Goal: Task Accomplishment & Management: Manage account settings

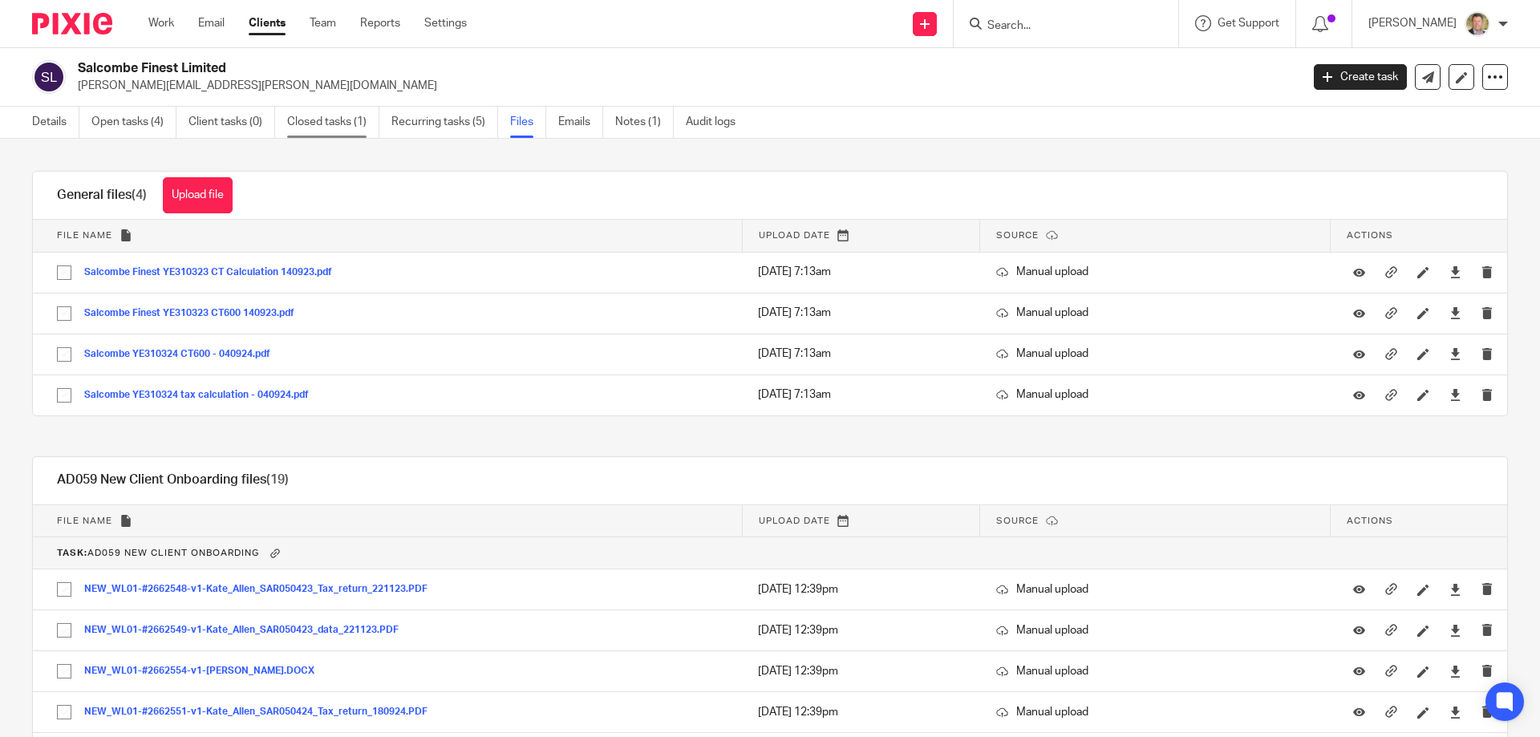
scroll to position [682, 0]
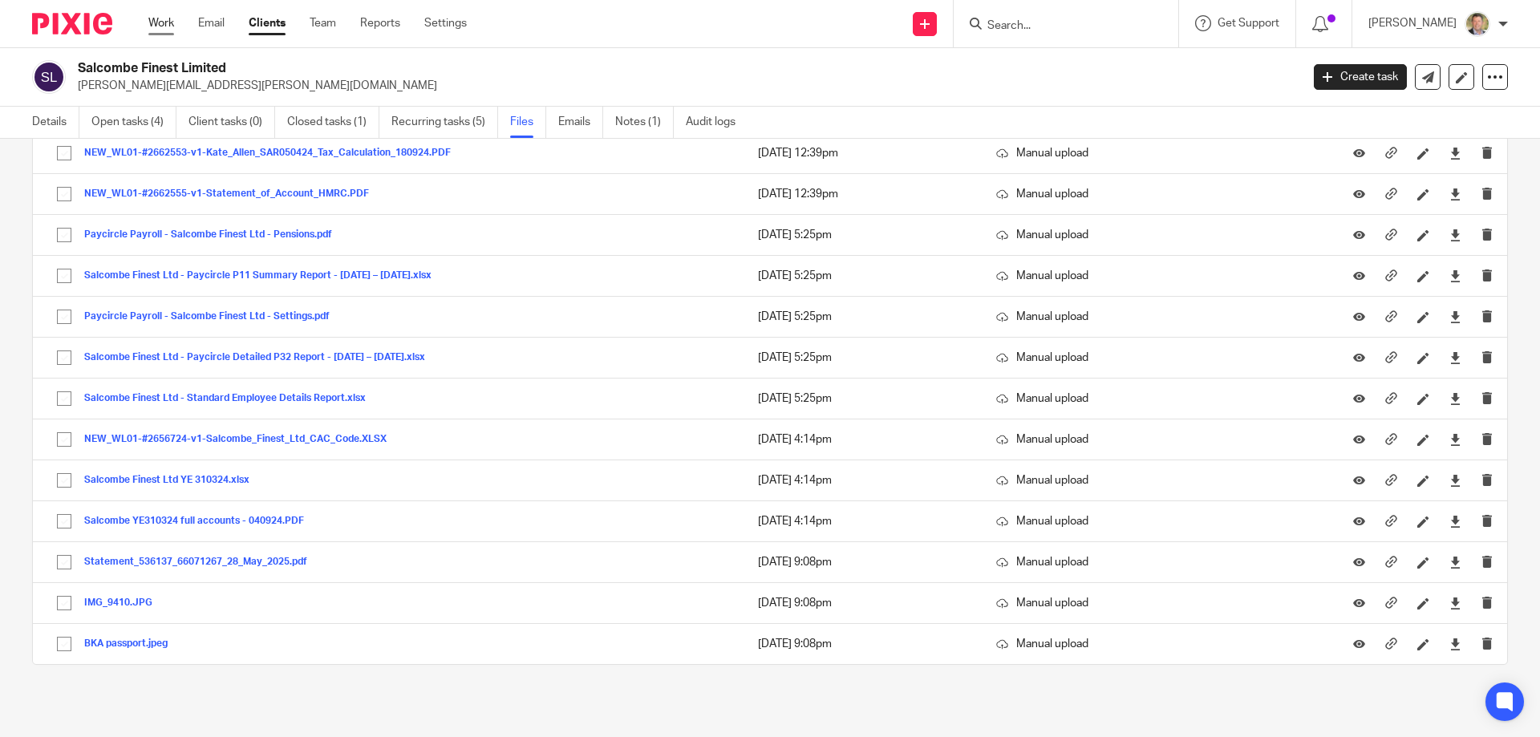
click at [157, 20] on link "Work" at bounding box center [161, 23] width 26 height 16
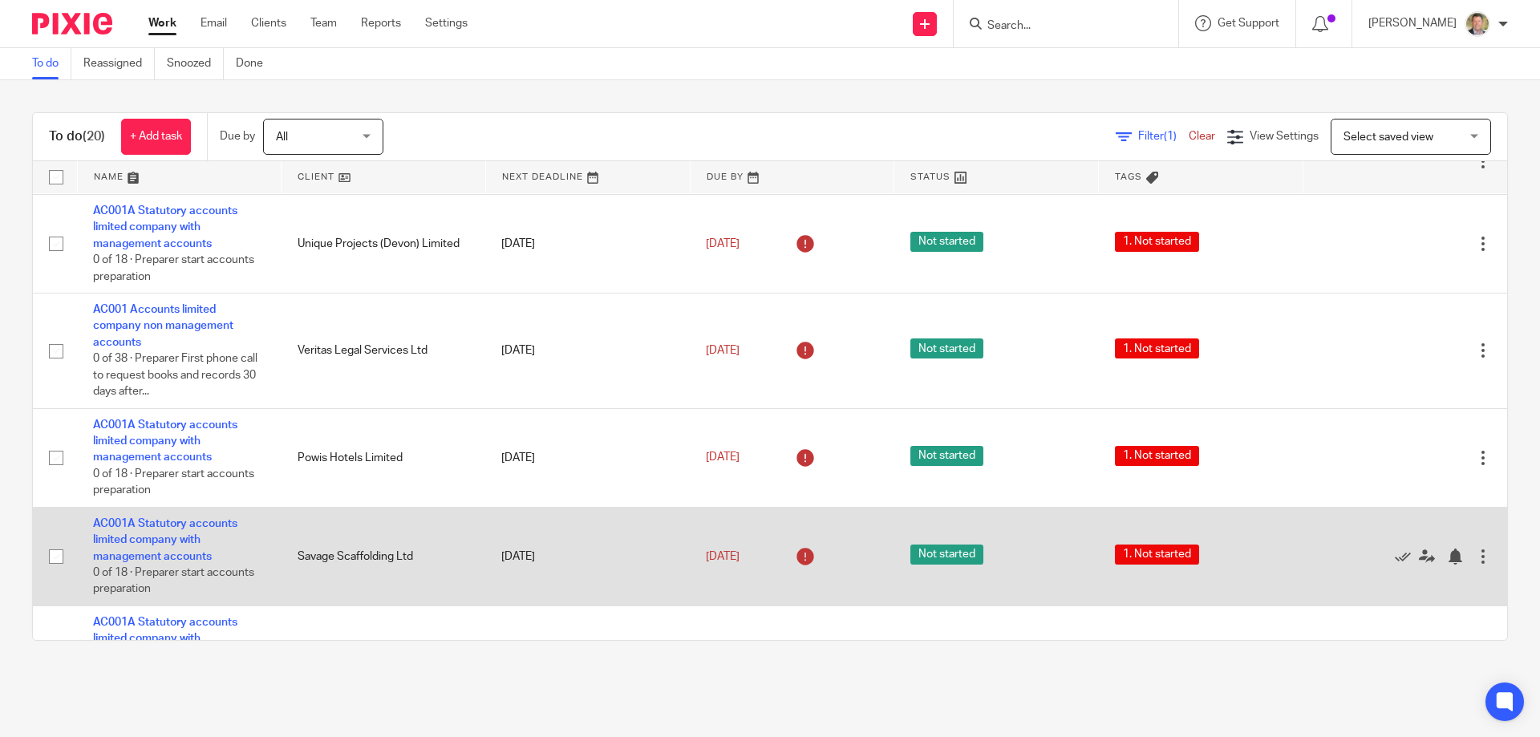
scroll to position [561, 0]
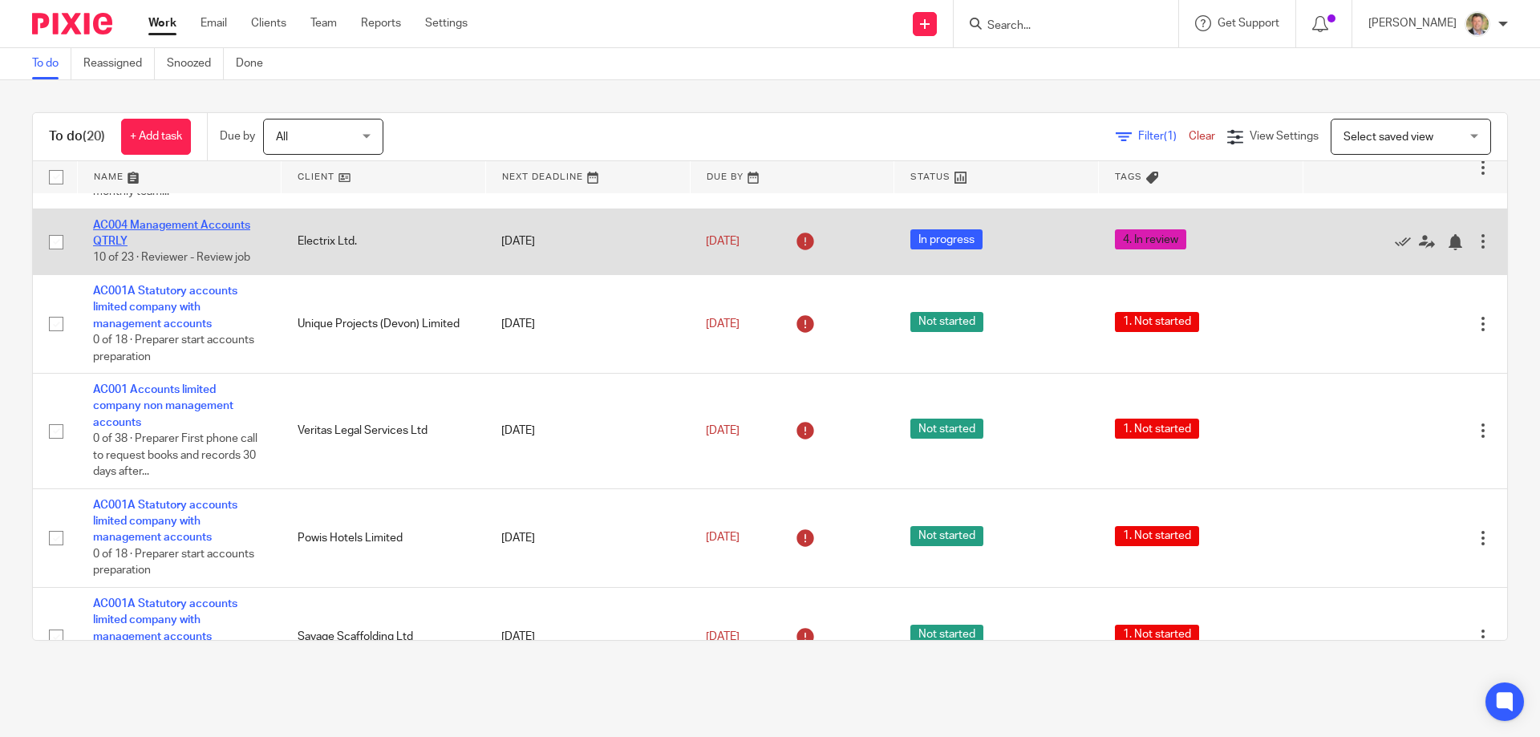
click at [182, 236] on link "AC004 Management Accounts QTRLY" at bounding box center [171, 233] width 157 height 27
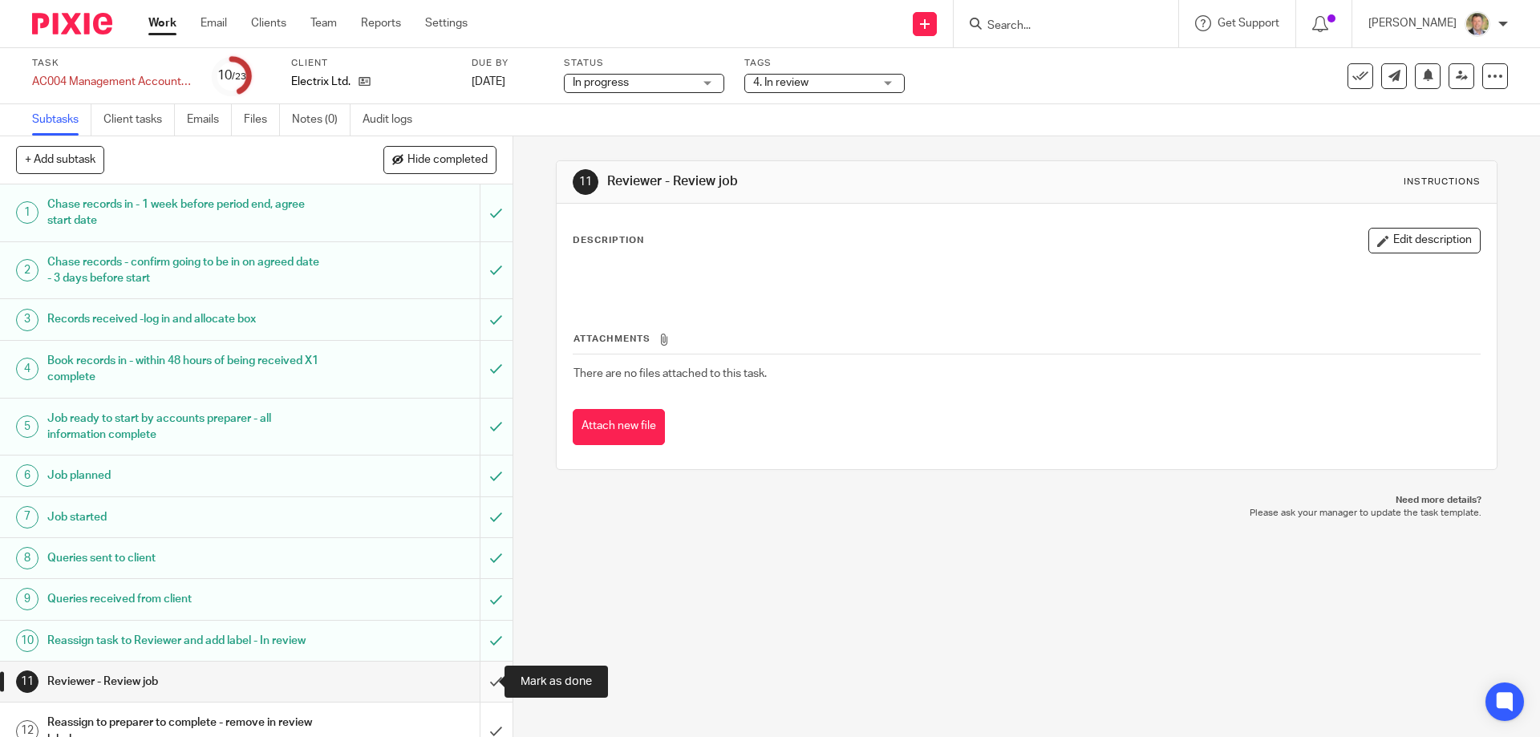
click at [475, 684] on input "submit" at bounding box center [256, 682] width 512 height 40
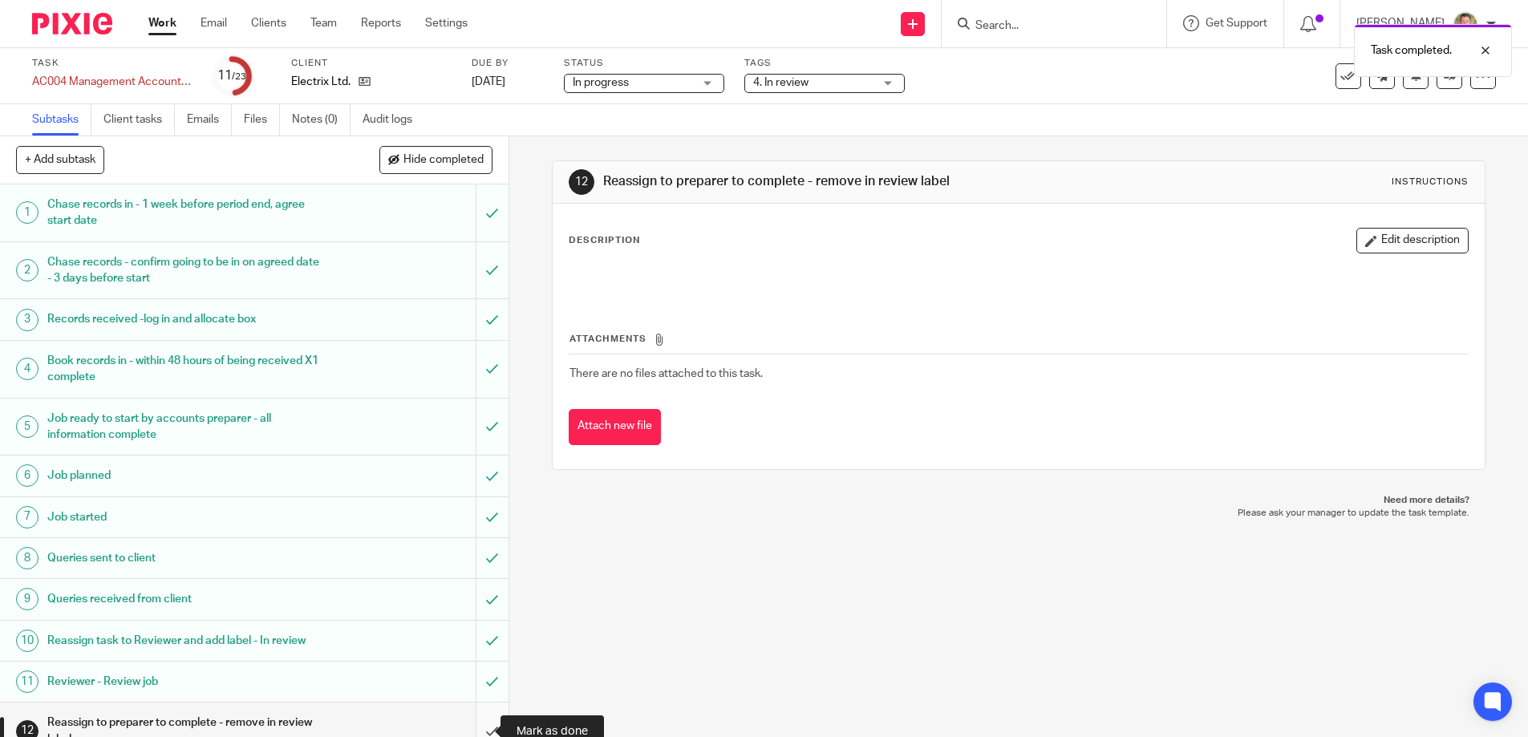
click at [476, 724] on input "submit" at bounding box center [254, 731] width 508 height 57
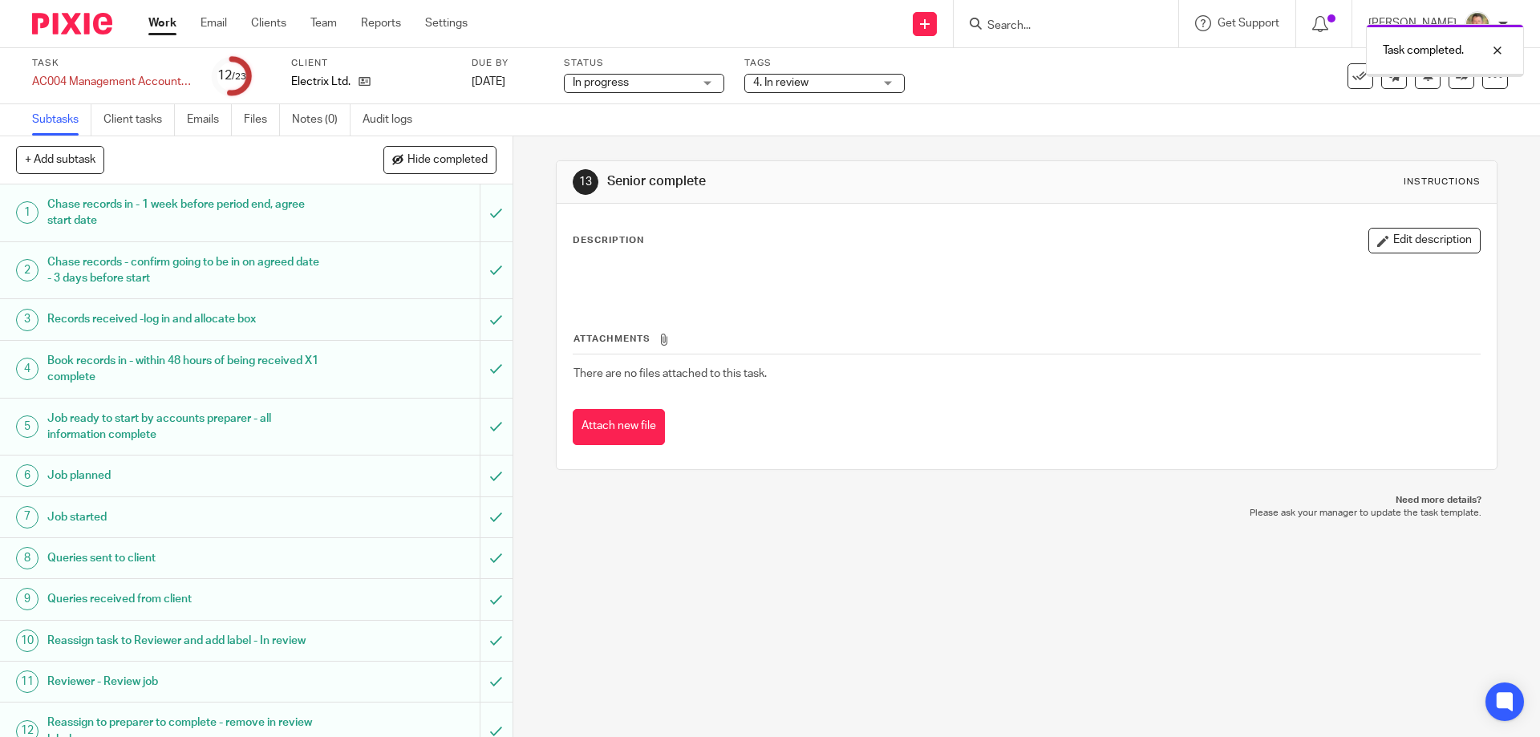
click at [812, 84] on span "4. In review" at bounding box center [813, 83] width 120 height 17
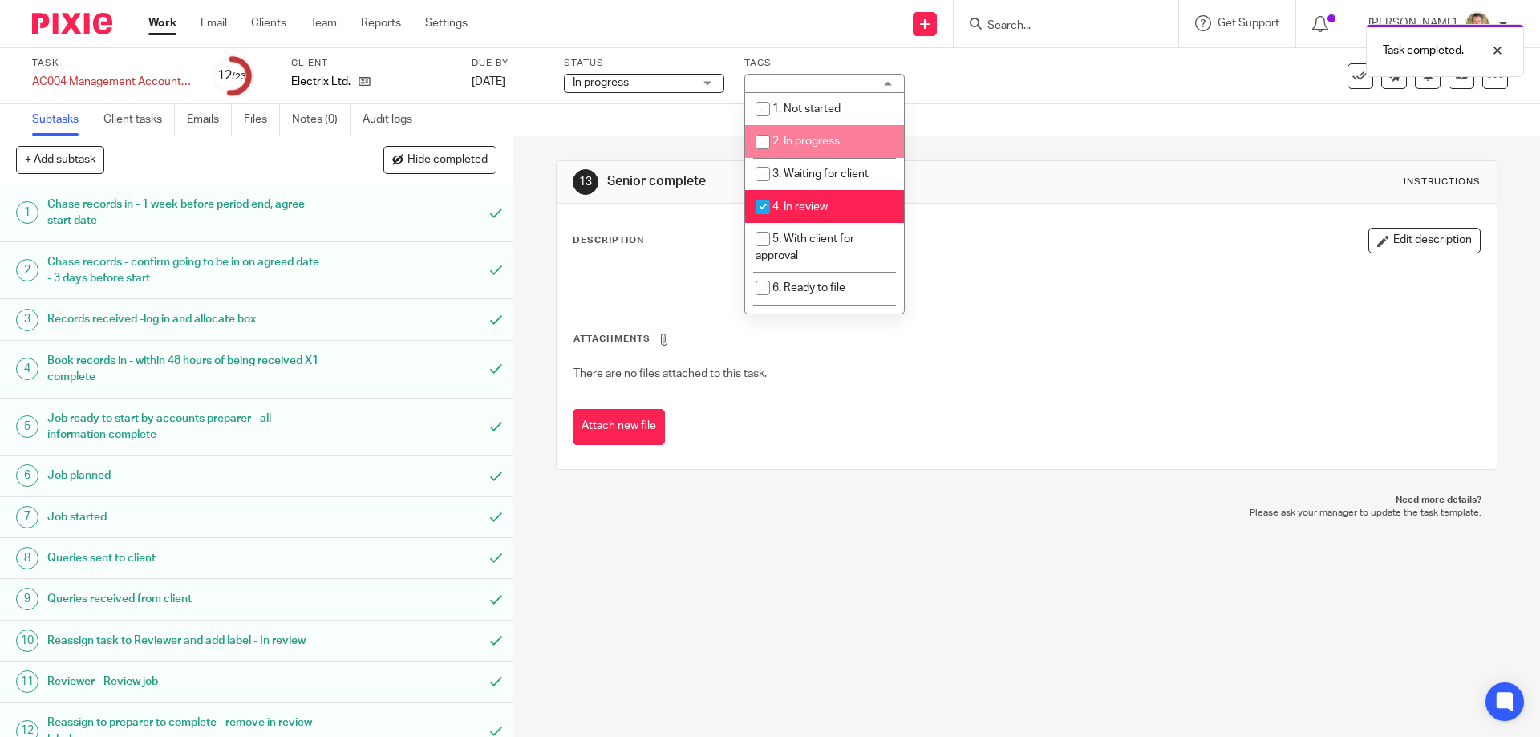
click at [804, 140] on span "2. In progress" at bounding box center [805, 141] width 67 height 11
checkbox input "true"
click at [803, 208] on span "4. In review" at bounding box center [799, 206] width 55 height 11
checkbox input "false"
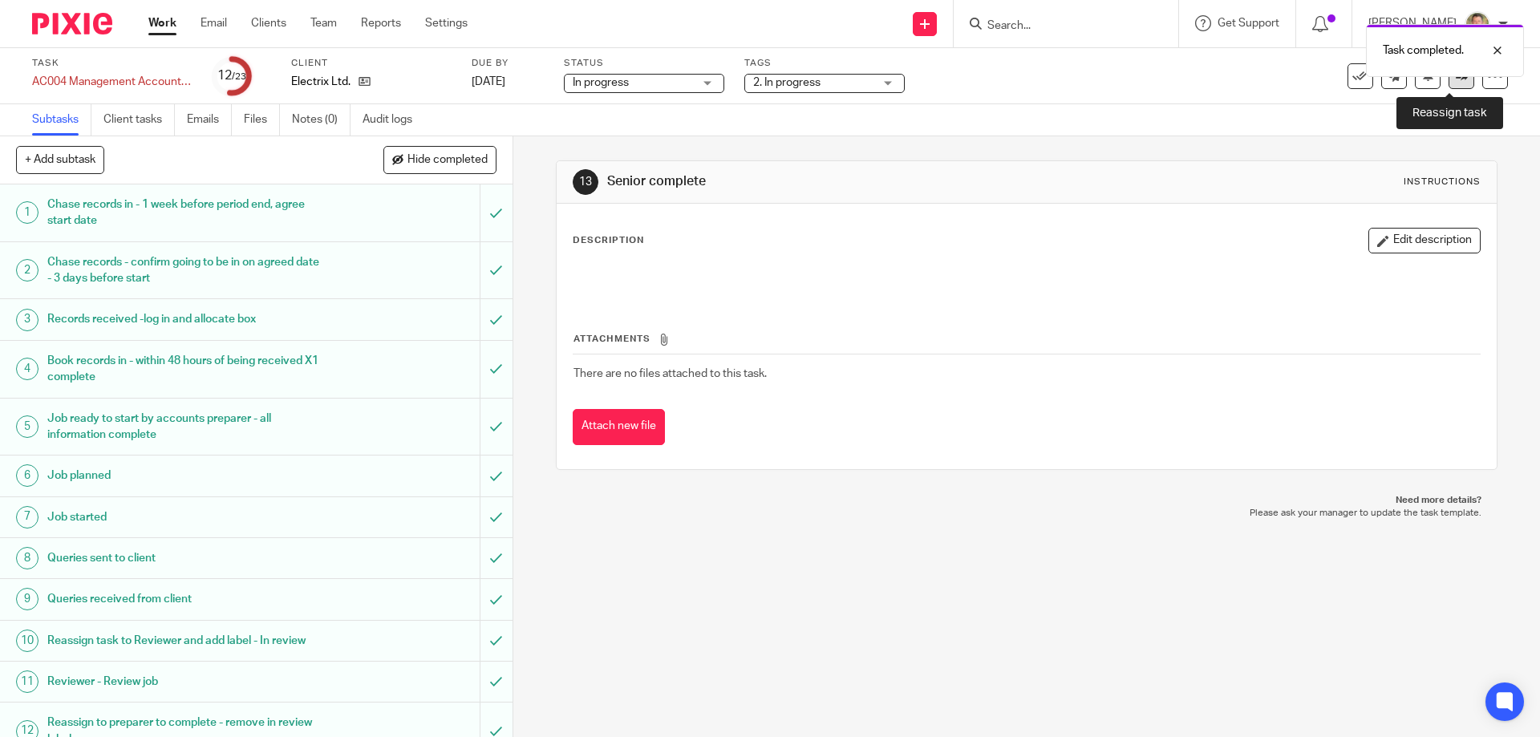
click at [1448, 84] on link at bounding box center [1461, 76] width 26 height 26
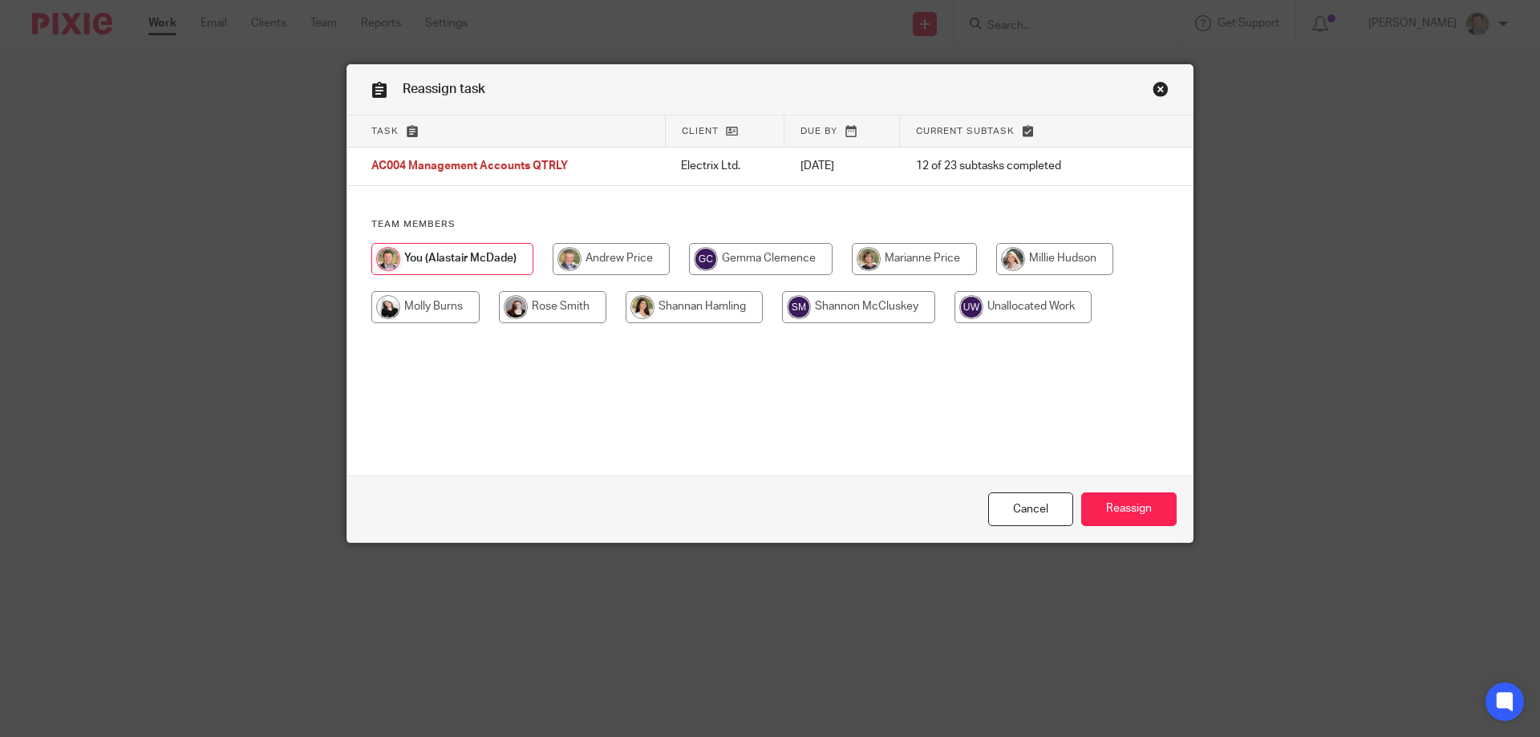
click at [711, 308] on input "radio" at bounding box center [694, 307] width 137 height 32
radio input "true"
click at [1136, 509] on input "Reassign" at bounding box center [1128, 509] width 95 height 34
